Goal: Check status: Check status

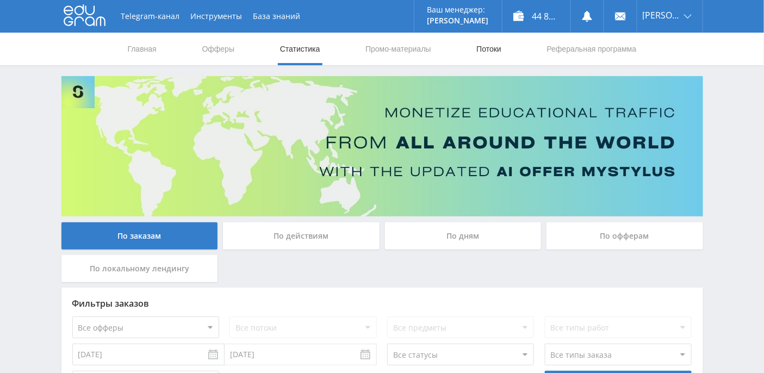
click at [498, 51] on link "Потоки" at bounding box center [488, 49] width 27 height 33
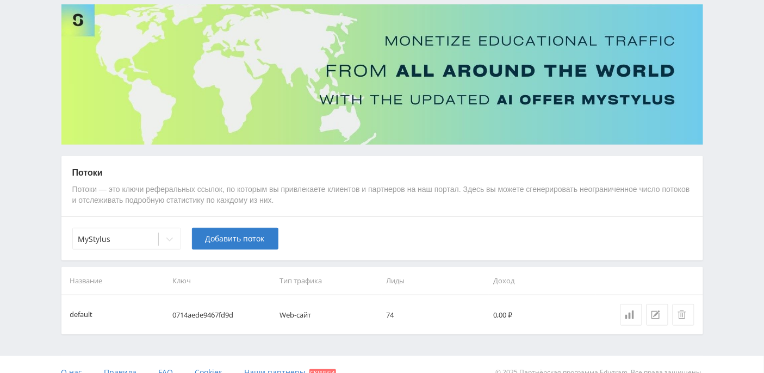
scroll to position [86, 0]
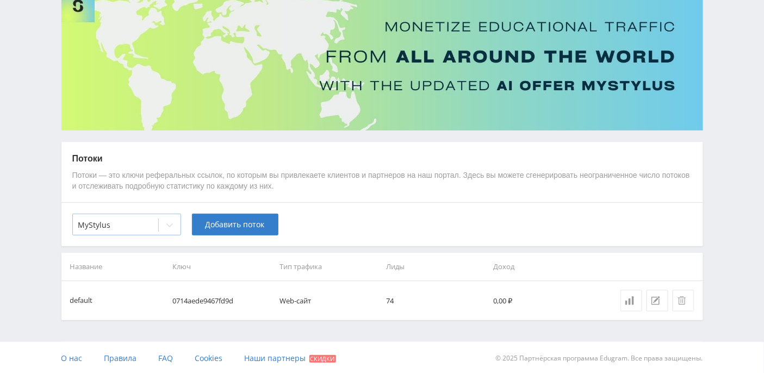
click at [169, 224] on icon at bounding box center [169, 225] width 9 height 9
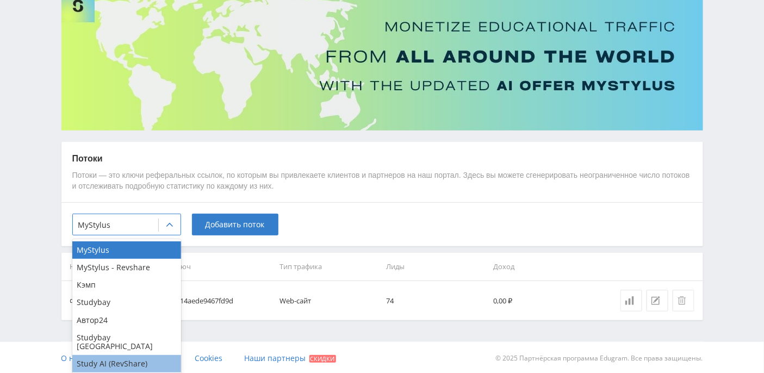
click at [139, 356] on div "Study AI (RevShare)" at bounding box center [126, 363] width 109 height 17
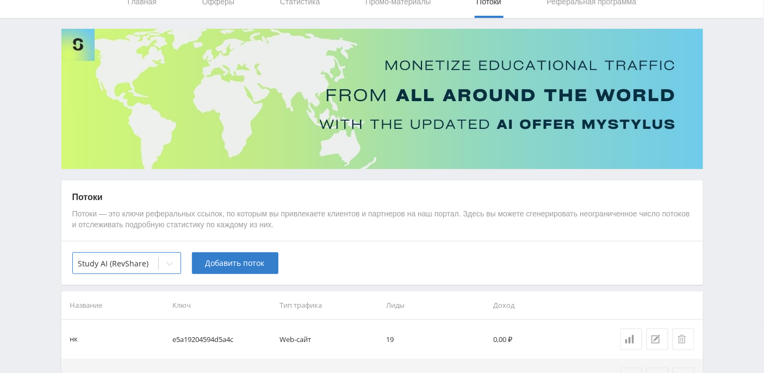
scroll to position [0, 0]
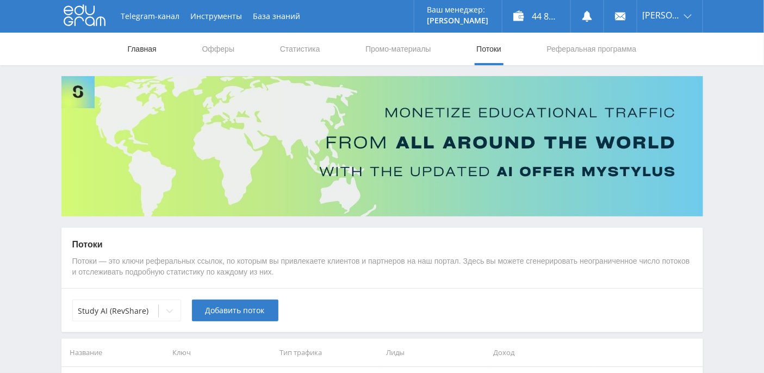
click at [141, 47] on link "Главная" at bounding box center [142, 49] width 31 height 33
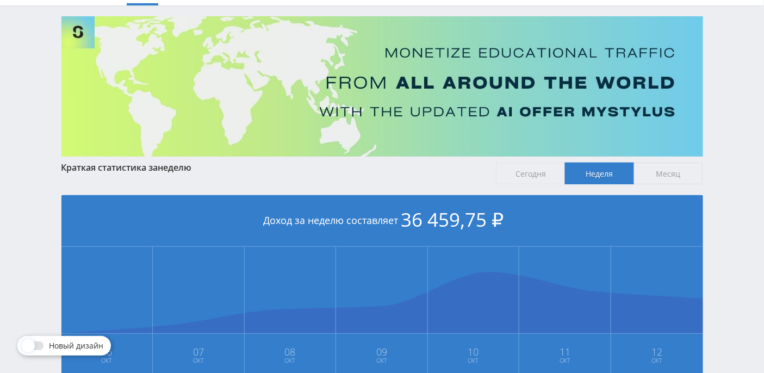
scroll to position [72, 0]
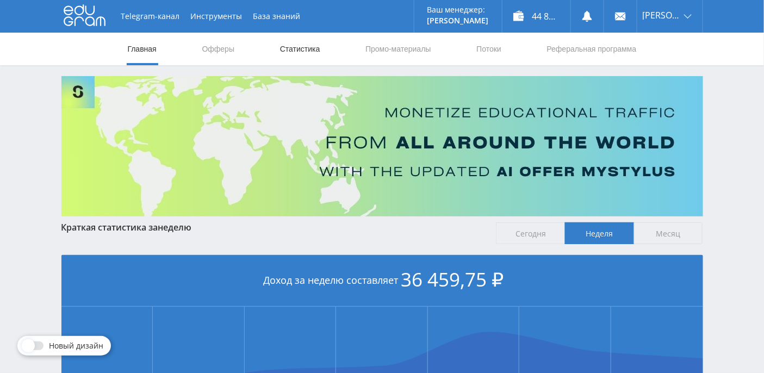
click at [307, 51] on link "Статистика" at bounding box center [300, 49] width 42 height 33
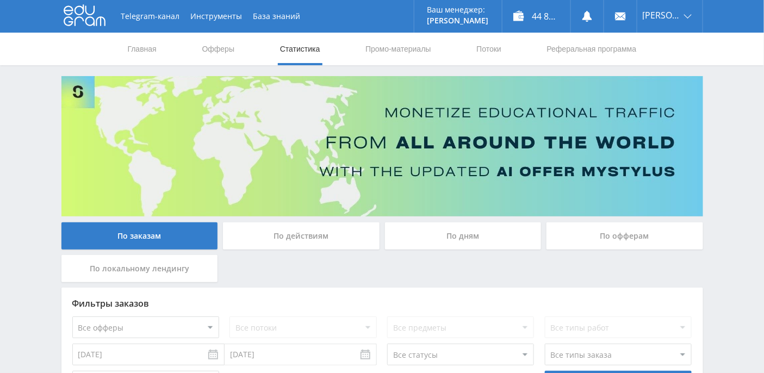
click at [476, 243] on div "По дням" at bounding box center [463, 235] width 157 height 27
click at [0, 0] on input "По дням" at bounding box center [0, 0] width 0 height 0
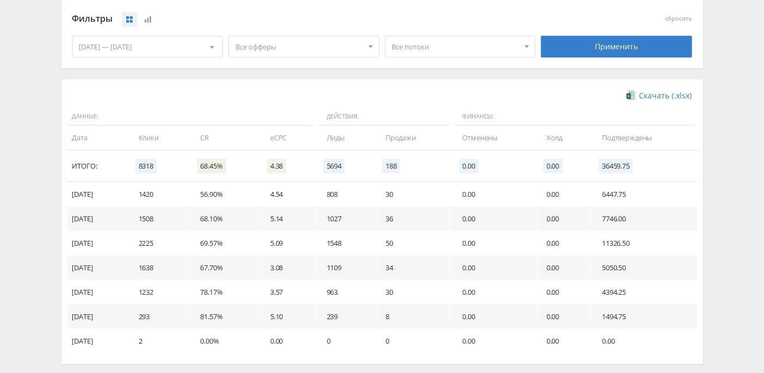
scroll to position [292, 0]
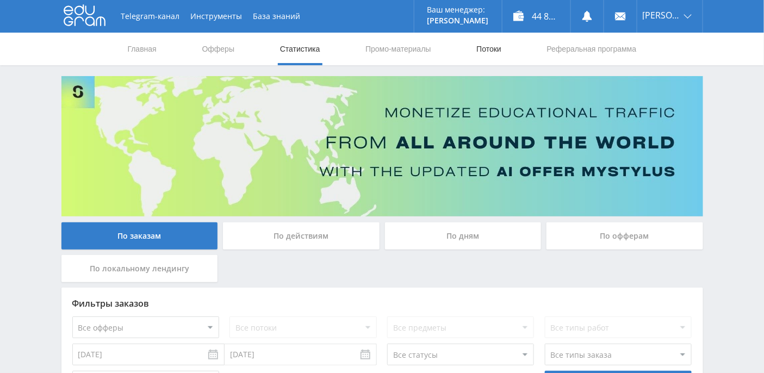
click at [499, 51] on link "Потоки" at bounding box center [488, 49] width 27 height 33
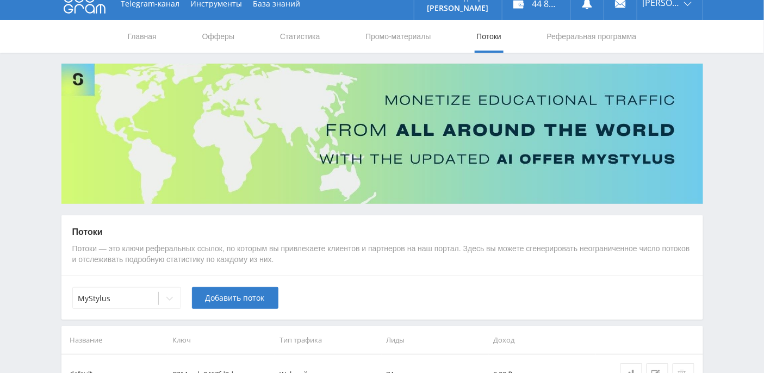
scroll to position [19, 0]
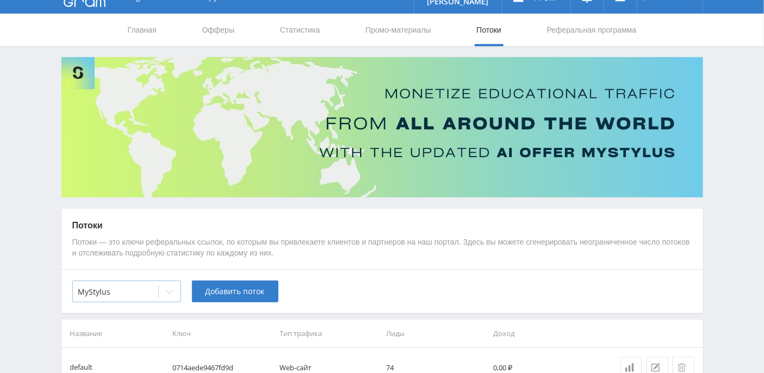
click at [165, 296] on div at bounding box center [170, 292] width 22 height 22
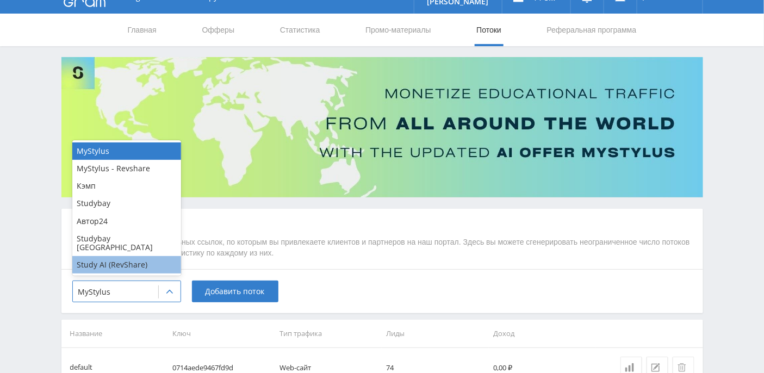
click at [144, 266] on div "Study AI (RevShare)" at bounding box center [126, 264] width 109 height 17
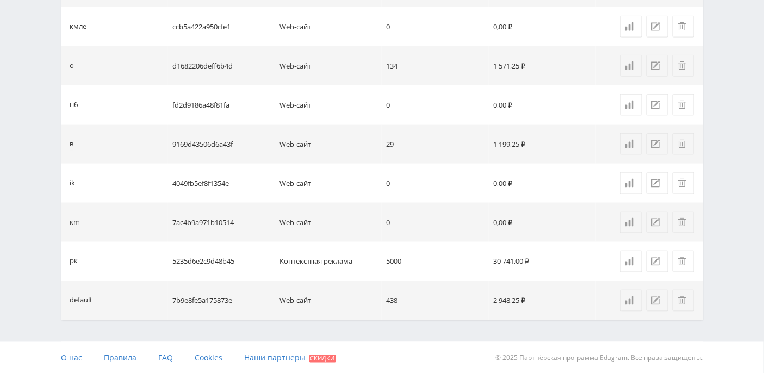
scroll to position [294, 0]
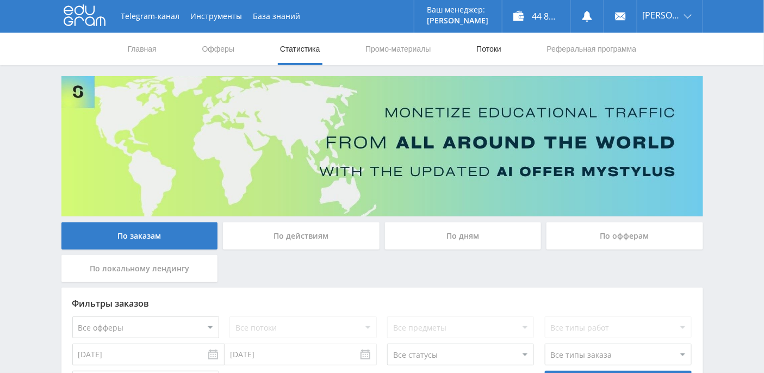
click at [476, 53] on link "Потоки" at bounding box center [488, 49] width 27 height 33
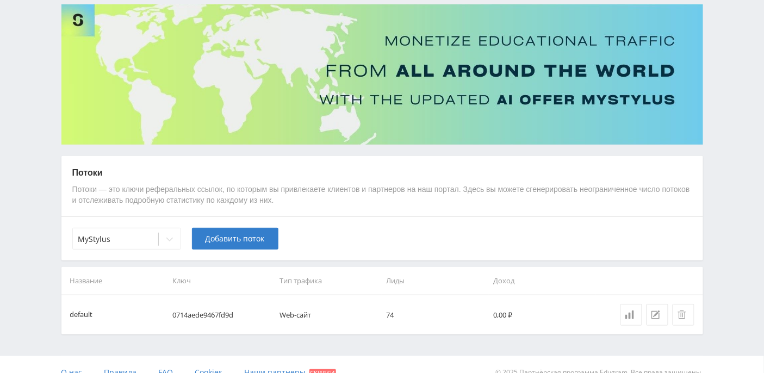
scroll to position [86, 0]
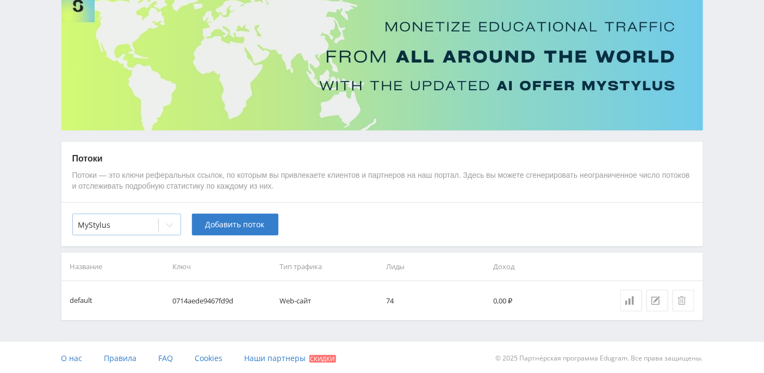
click at [170, 231] on div at bounding box center [170, 225] width 22 height 22
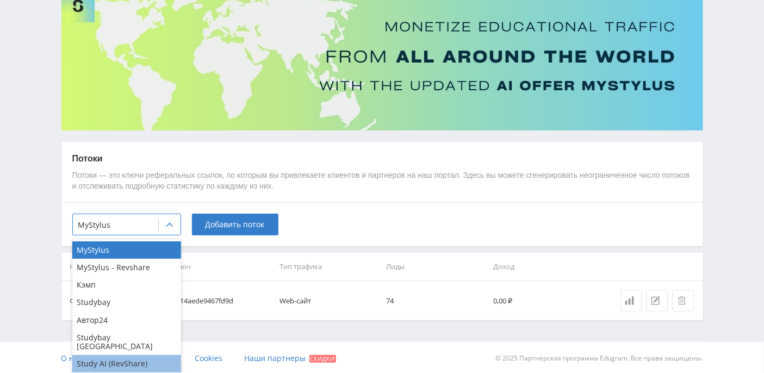
click at [145, 355] on div "Study AI (RevShare)" at bounding box center [126, 363] width 109 height 17
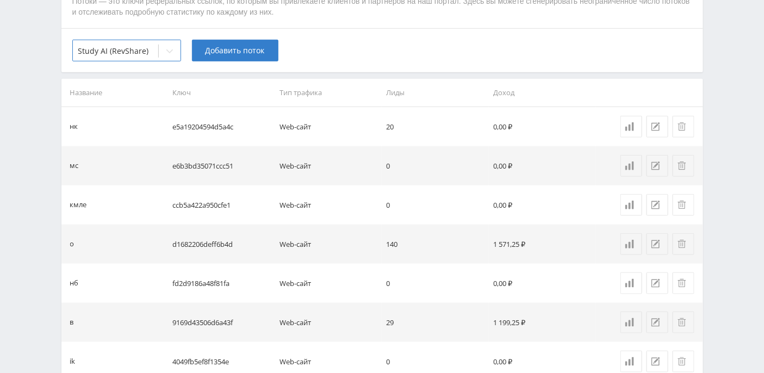
scroll to position [289, 0]
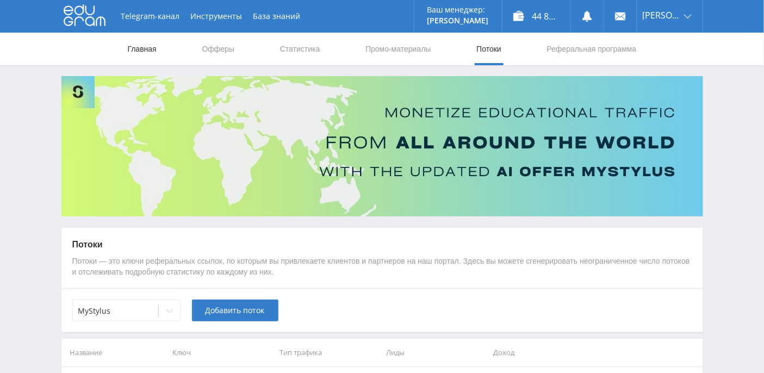
click at [150, 52] on link "Главная" at bounding box center [142, 49] width 31 height 33
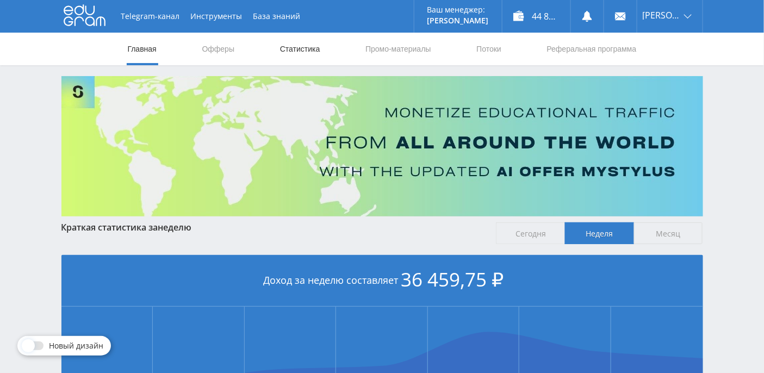
click at [302, 52] on link "Статистика" at bounding box center [300, 49] width 42 height 33
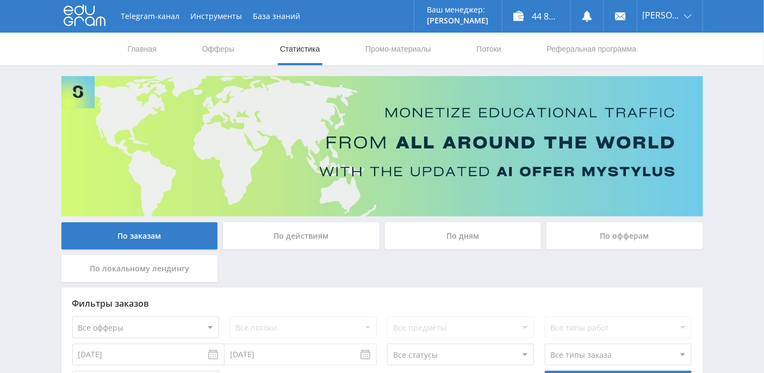
click at [470, 232] on div "По дням" at bounding box center [463, 235] width 157 height 27
click at [0, 0] on input "По дням" at bounding box center [0, 0] width 0 height 0
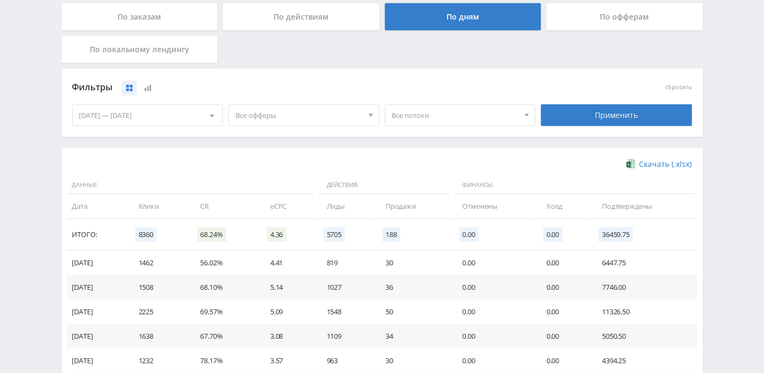
scroll to position [292, 0]
